Goal: Navigation & Orientation: Find specific page/section

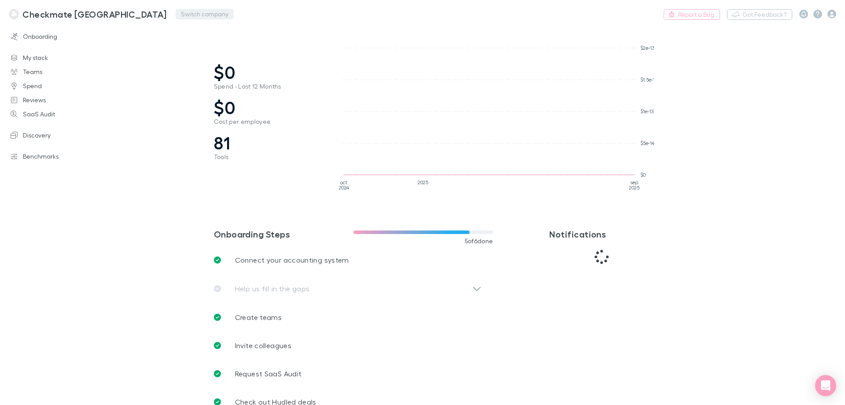
click at [176, 13] on button "Switch company" at bounding box center [205, 14] width 58 height 11
click at [176, 12] on button "Switch company" at bounding box center [205, 14] width 58 height 11
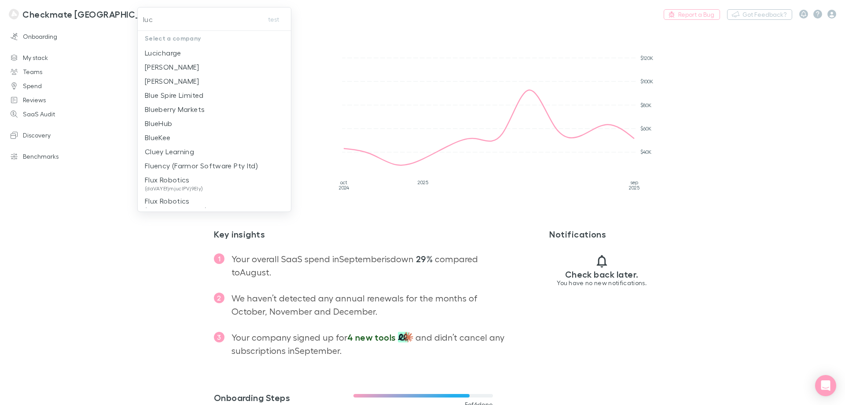
type input "luci"
